Goal: Check status: Check status

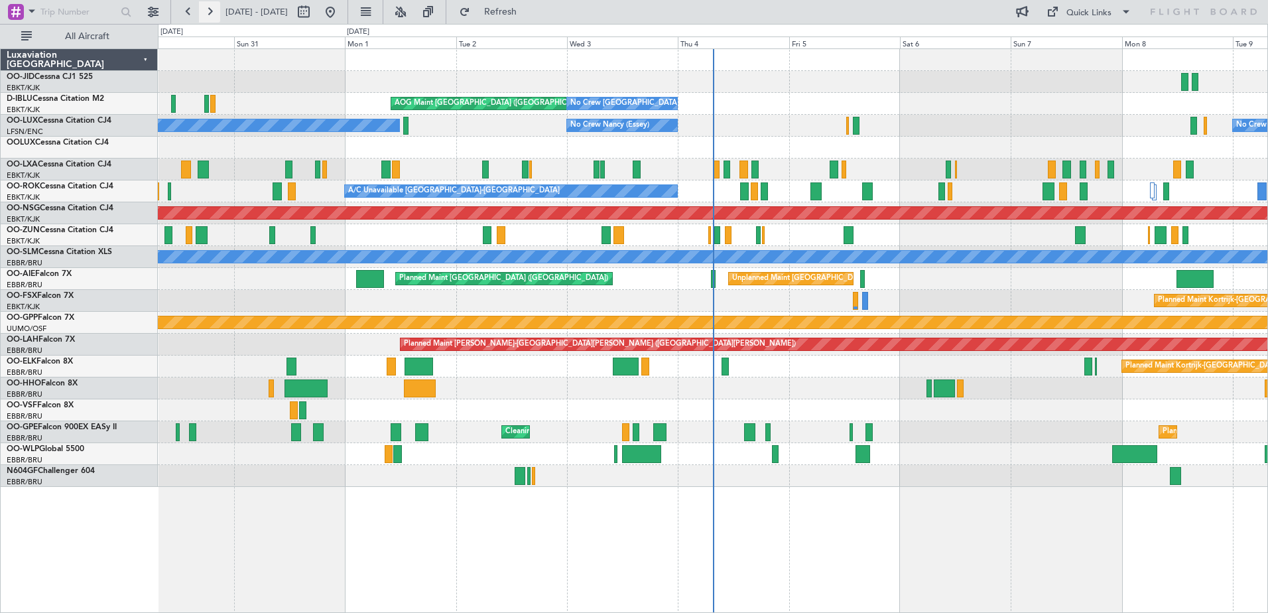
click at [214, 11] on button at bounding box center [209, 11] width 21 height 21
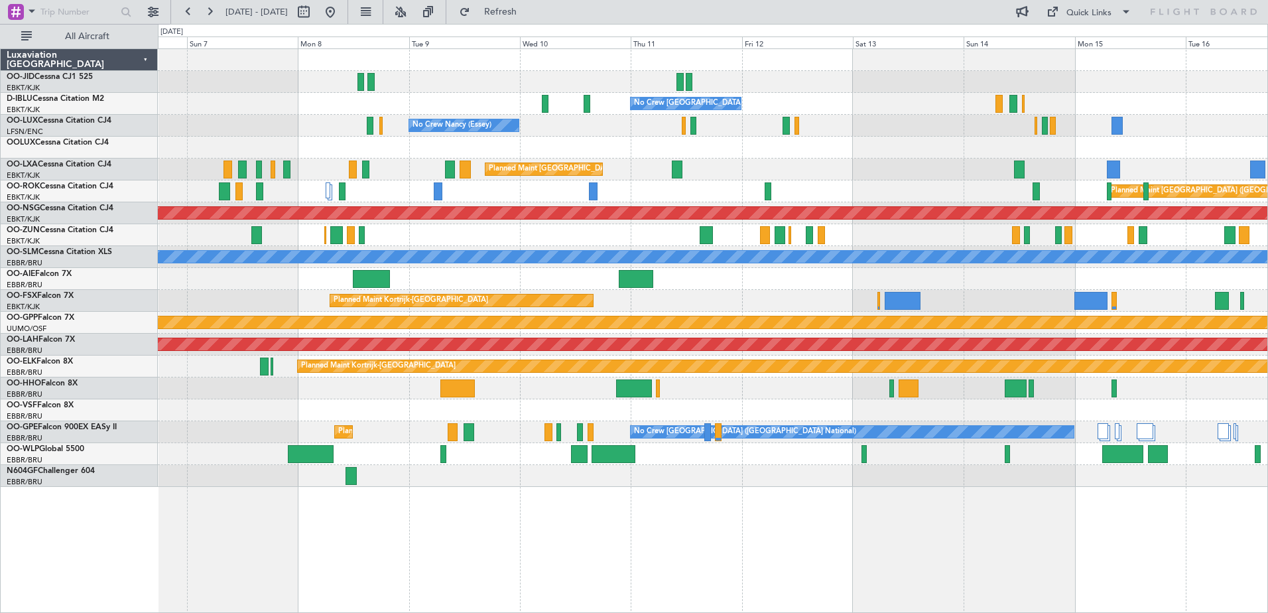
click at [526, 46] on div "No Crew [GEOGRAPHIC_DATA] ([GEOGRAPHIC_DATA] National) No Crew [PERSON_NAME] ([…" at bounding box center [634, 318] width 1268 height 589
click at [213, 15] on button at bounding box center [209, 11] width 21 height 21
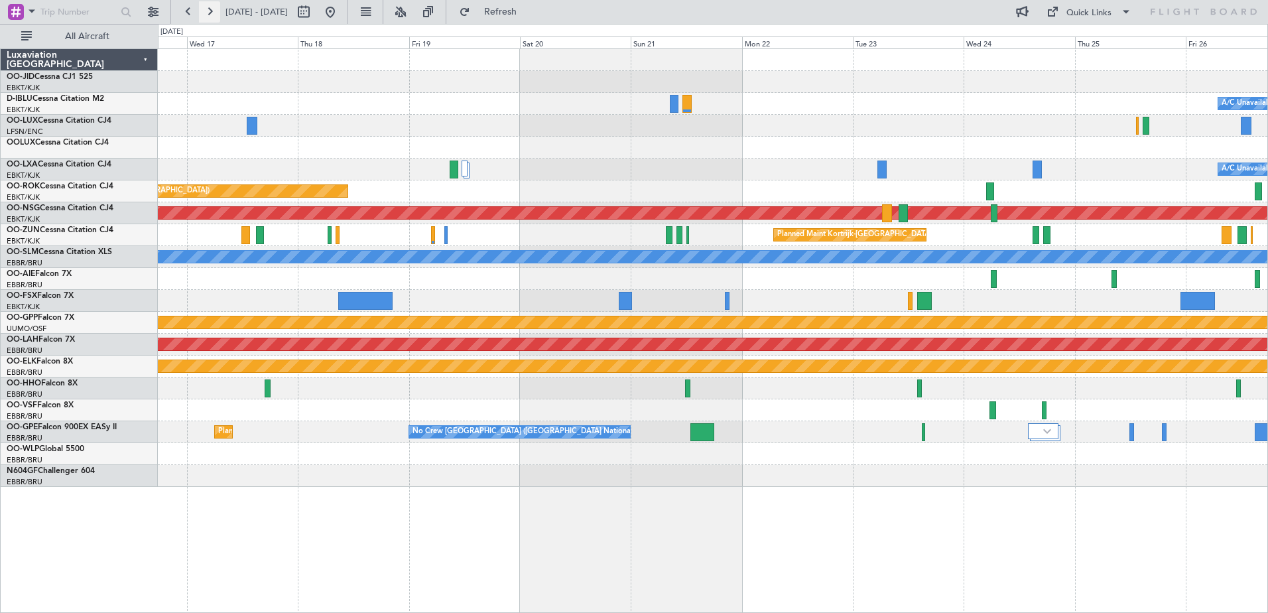
click at [213, 15] on button at bounding box center [209, 11] width 21 height 21
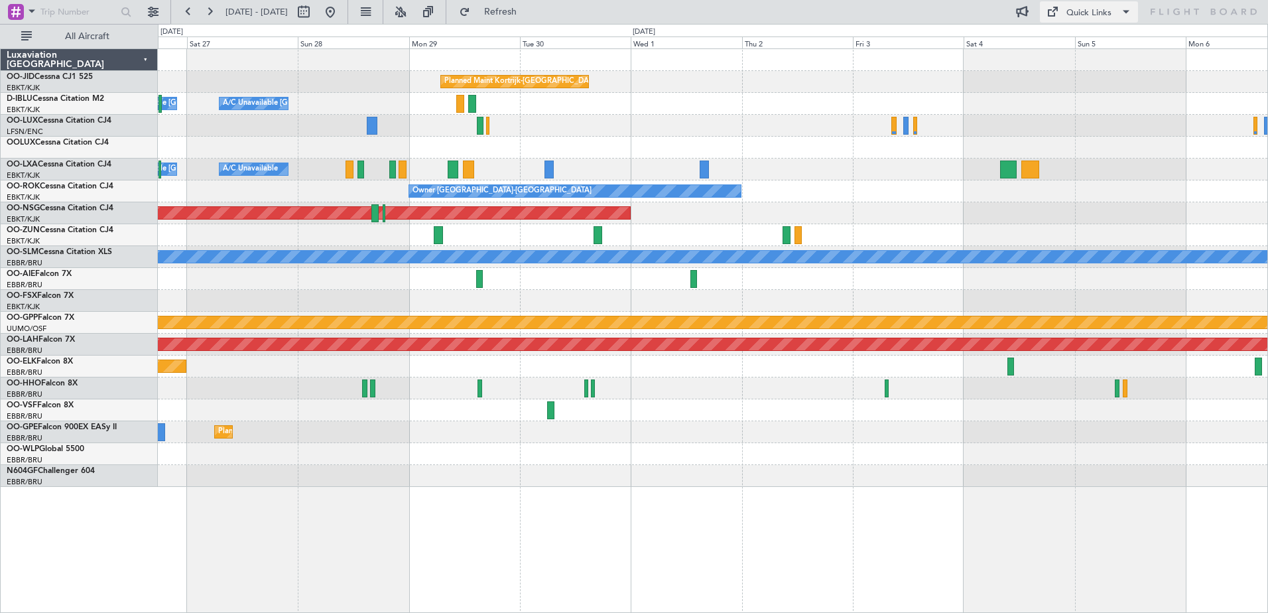
click at [1064, 15] on button "Quick Links" at bounding box center [1089, 11] width 98 height 21
click at [1067, 31] on button "Trip Builder" at bounding box center [1089, 44] width 99 height 32
click at [188, 17] on button at bounding box center [188, 11] width 21 height 21
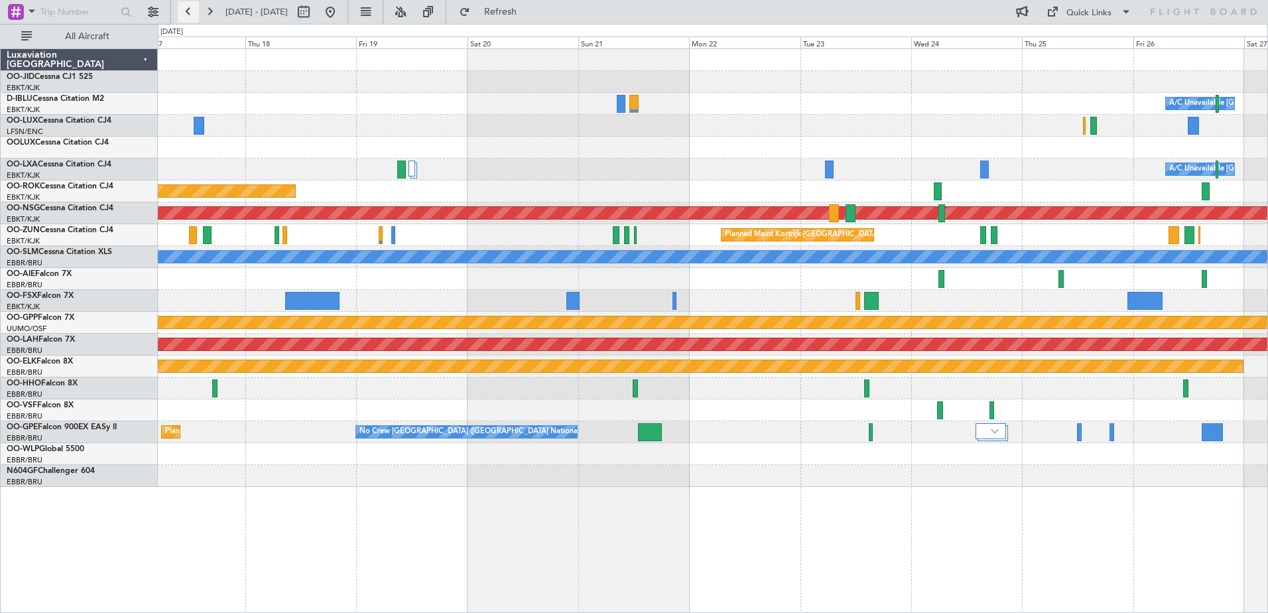
click at [188, 17] on button at bounding box center [188, 11] width 21 height 21
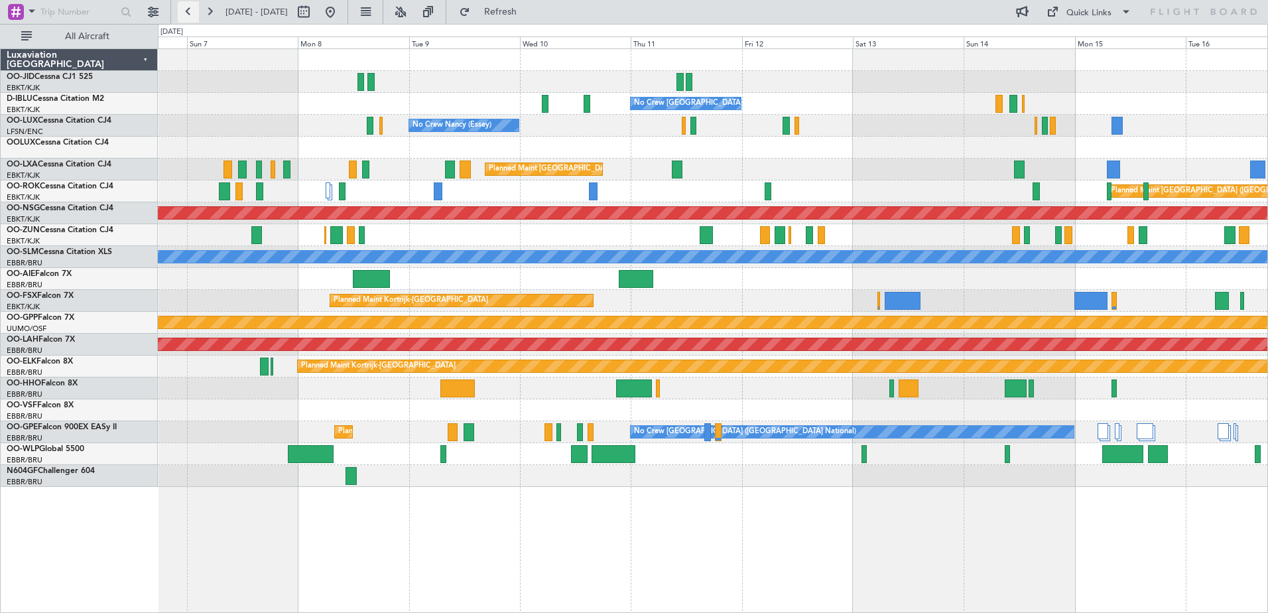
click at [188, 17] on button at bounding box center [188, 11] width 21 height 21
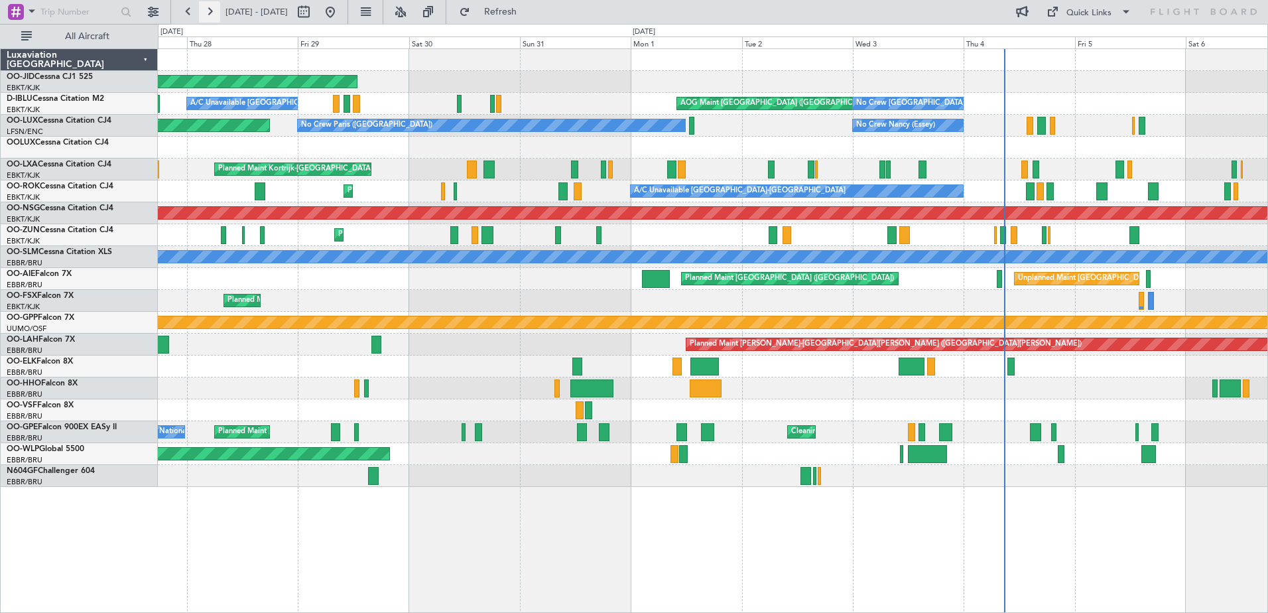
click at [205, 11] on button at bounding box center [209, 11] width 21 height 21
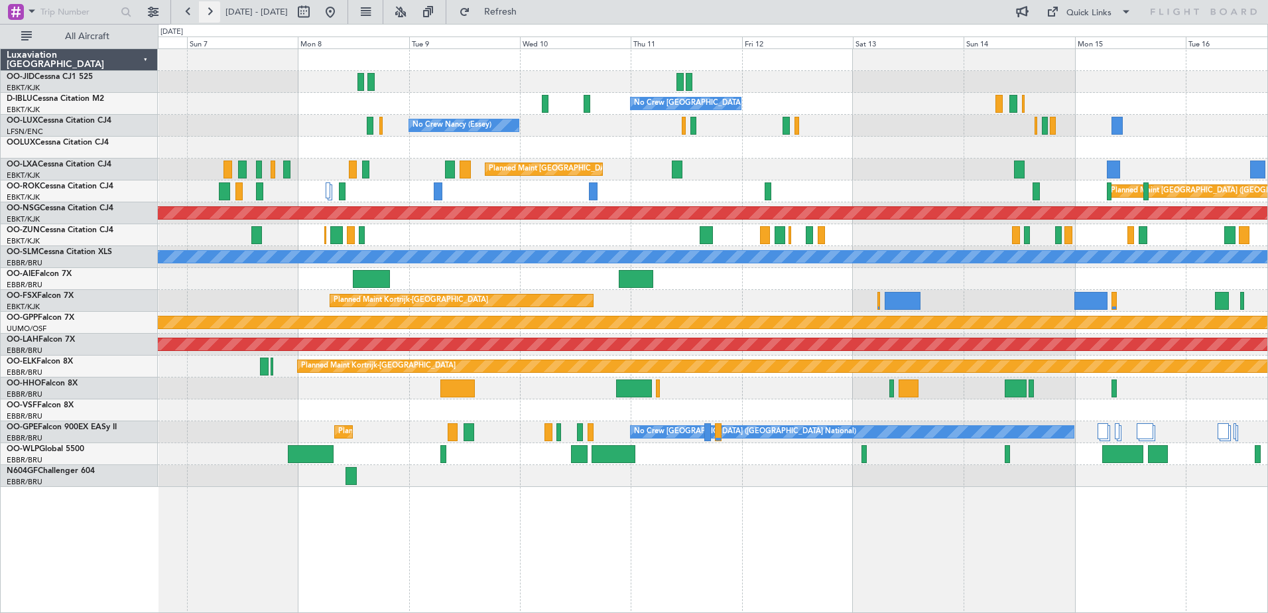
click at [214, 12] on button at bounding box center [209, 11] width 21 height 21
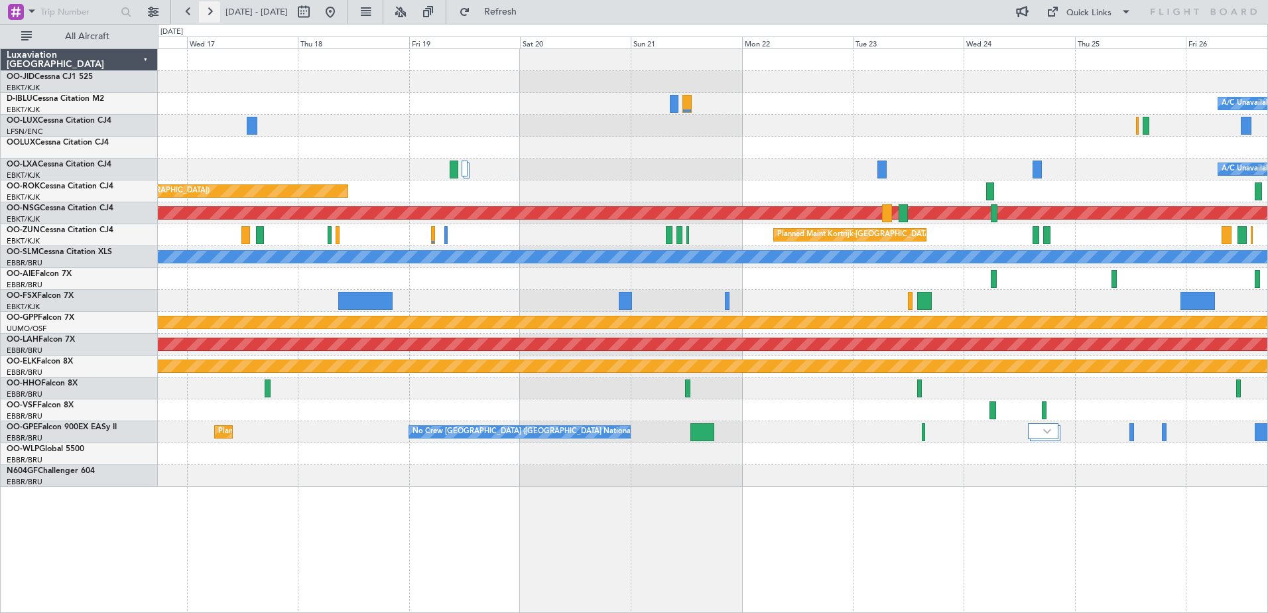
click at [214, 12] on button at bounding box center [209, 11] width 21 height 21
